Goal: Navigation & Orientation: Find specific page/section

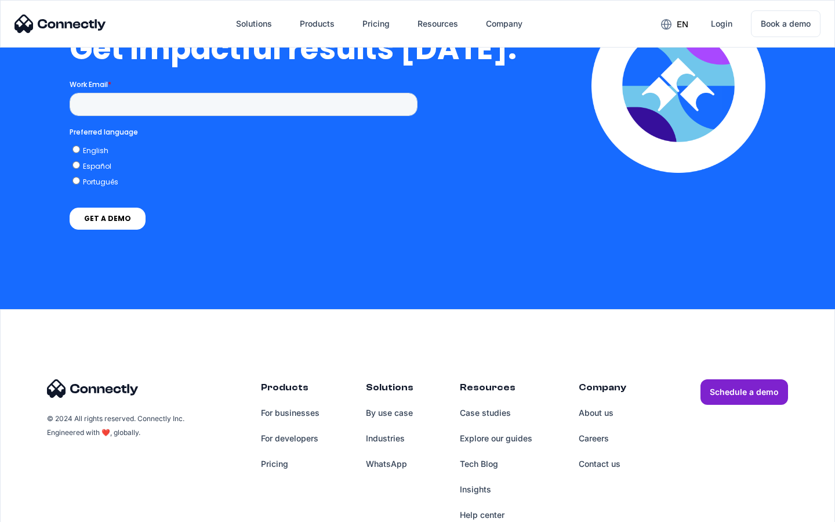
scroll to position [2548, 0]
